Goal: Navigation & Orientation: Find specific page/section

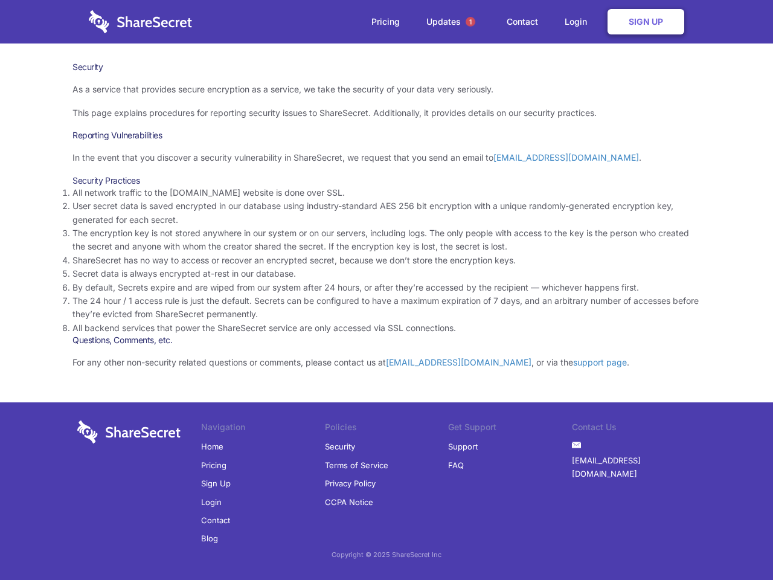
click at [387, 290] on li "By default, Secrets expire and are wiped from our system after 24 hours, or aft…" at bounding box center [386, 287] width 628 height 13
click at [471, 22] on span "1" at bounding box center [471, 22] width 10 height 10
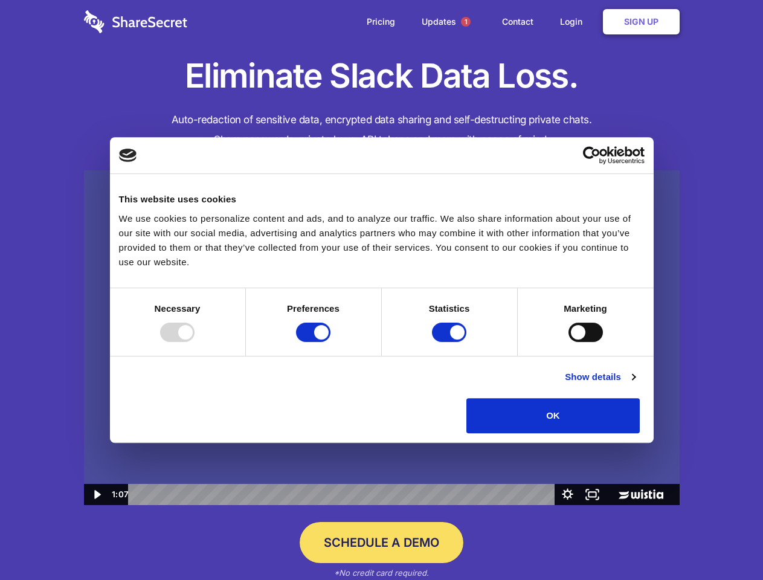
click at [381, 290] on img at bounding box center [382, 337] width 596 height 335
click at [194, 342] on div at bounding box center [177, 332] width 34 height 19
